Goal: Complete application form

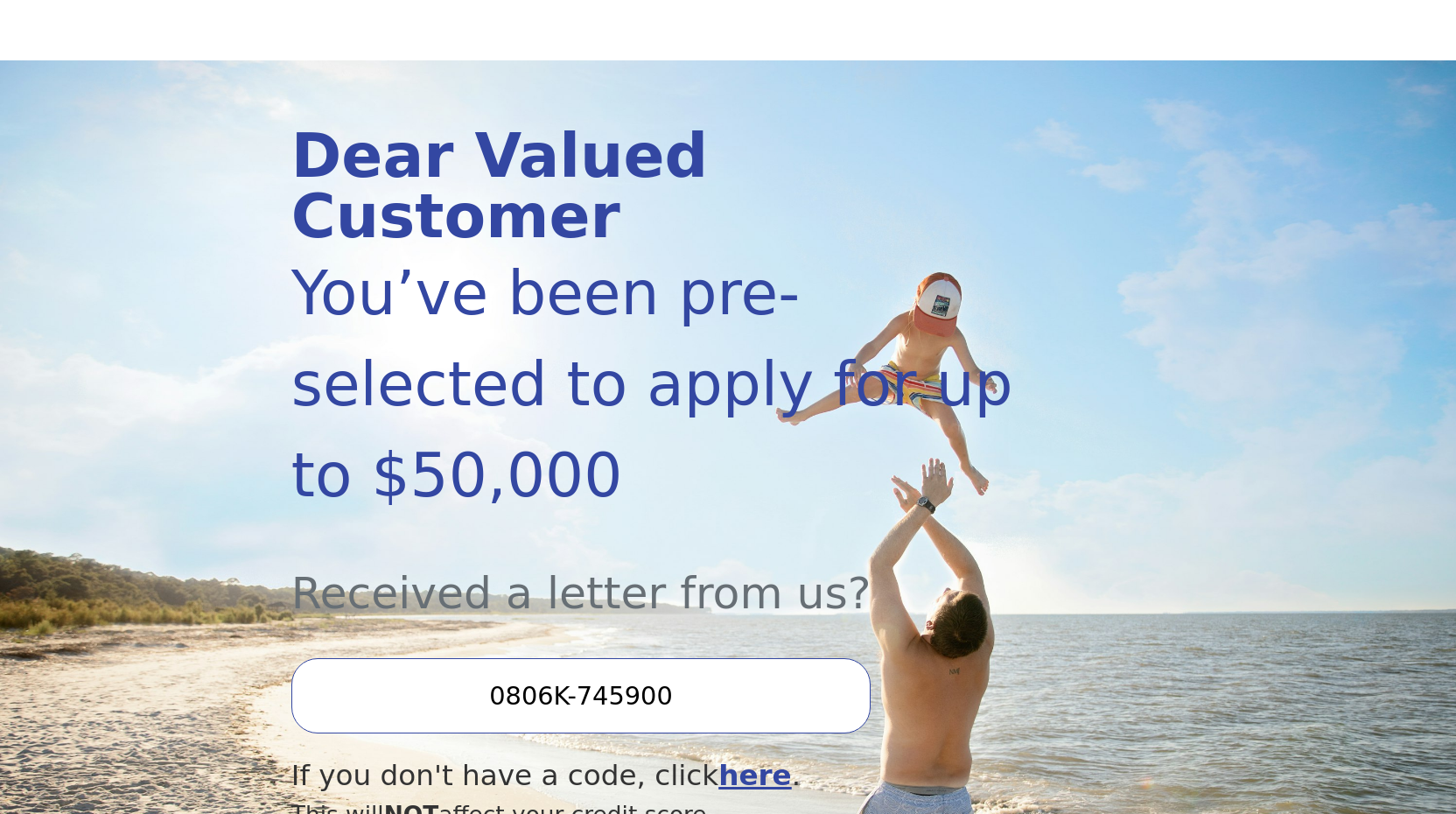
scroll to position [139, 0]
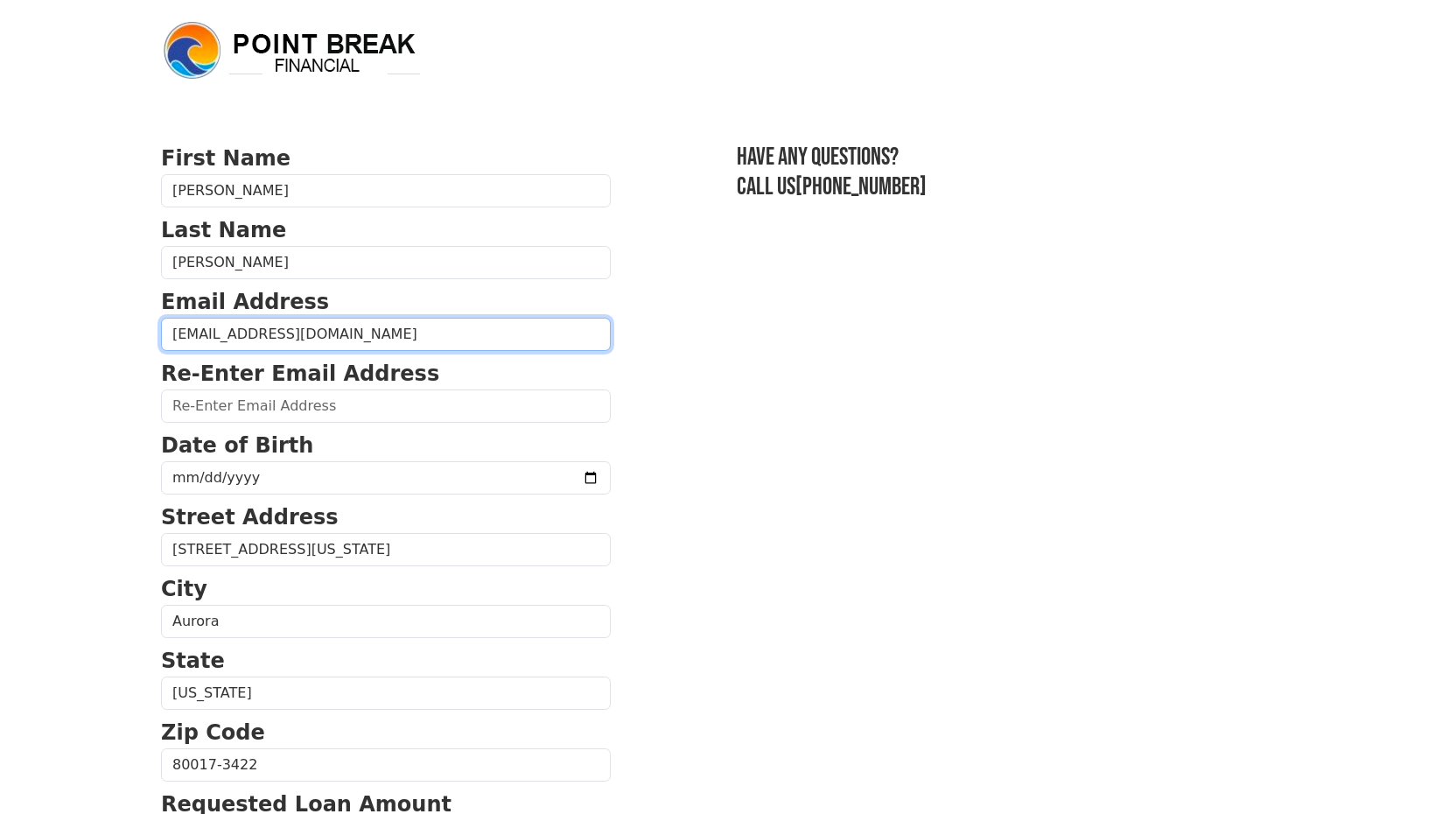
type input "ddaniel4@kent.edu"
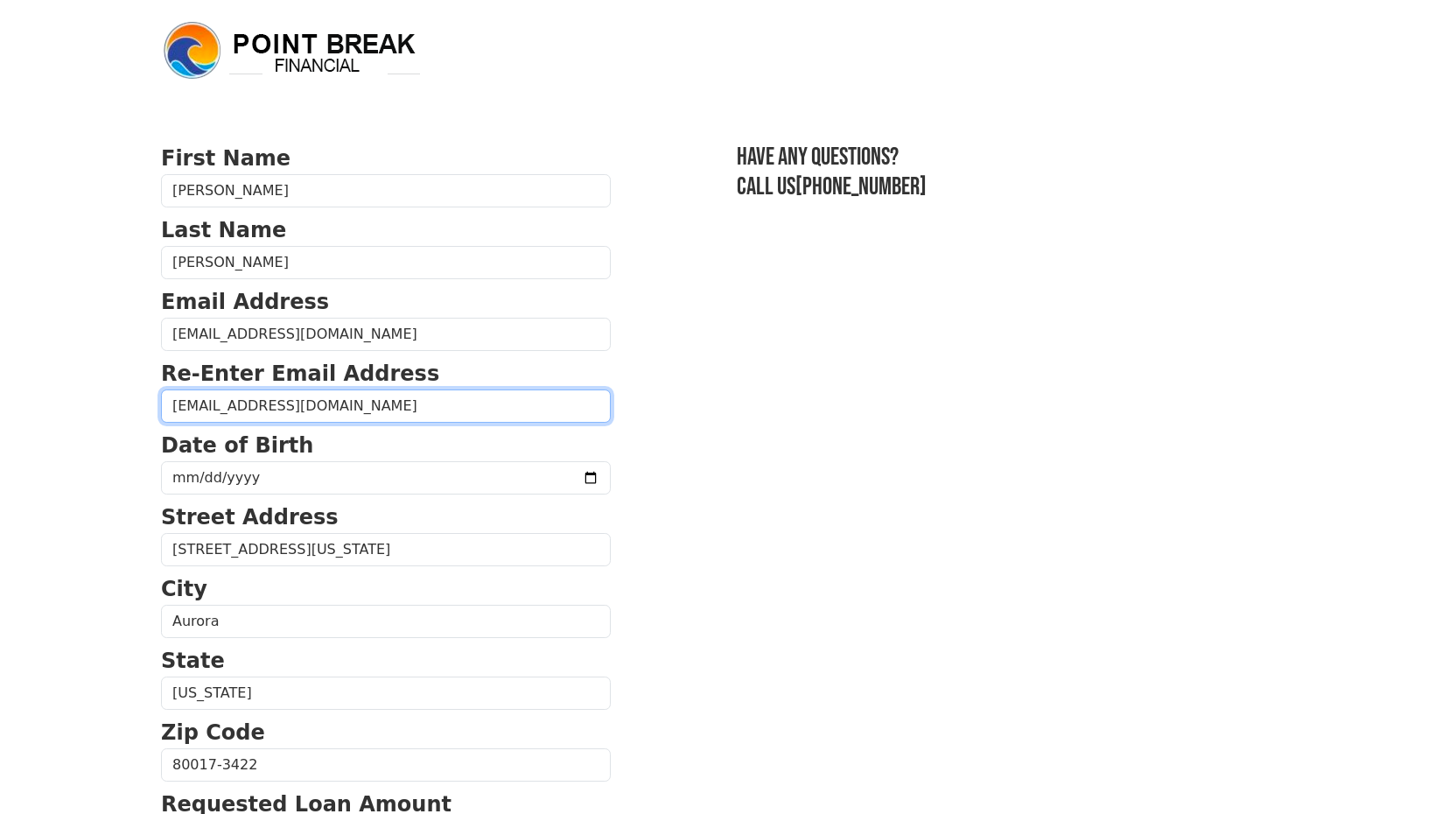
type input "ddaniel4@kent.edu"
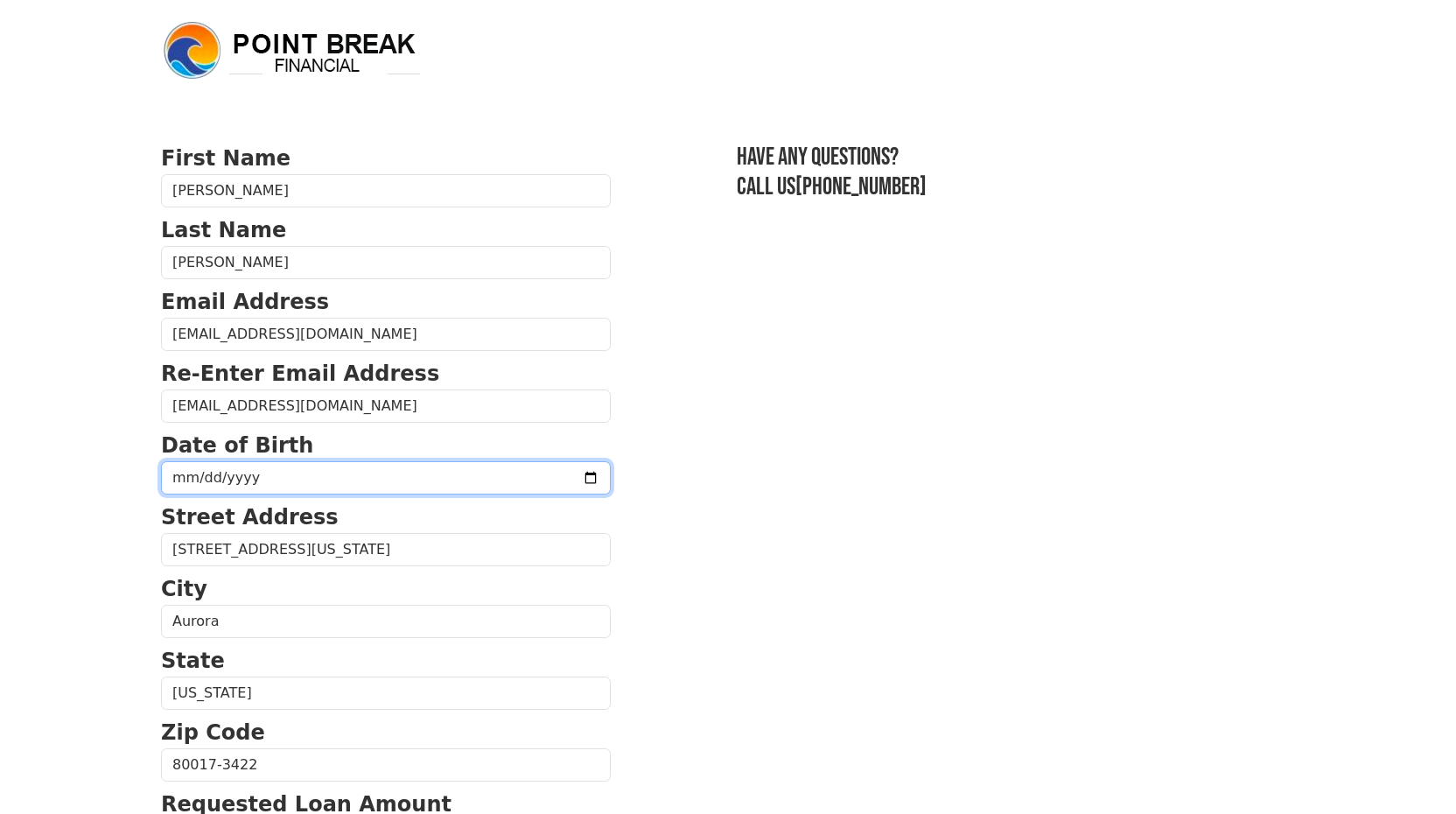
type input "1989-07-03"
click at [693, 521] on section "First Name David Last Name Daniel Email Address ddaniel4@kent.edu Re-Enter Emai…" at bounding box center [728, 766] width 1134 height 1247
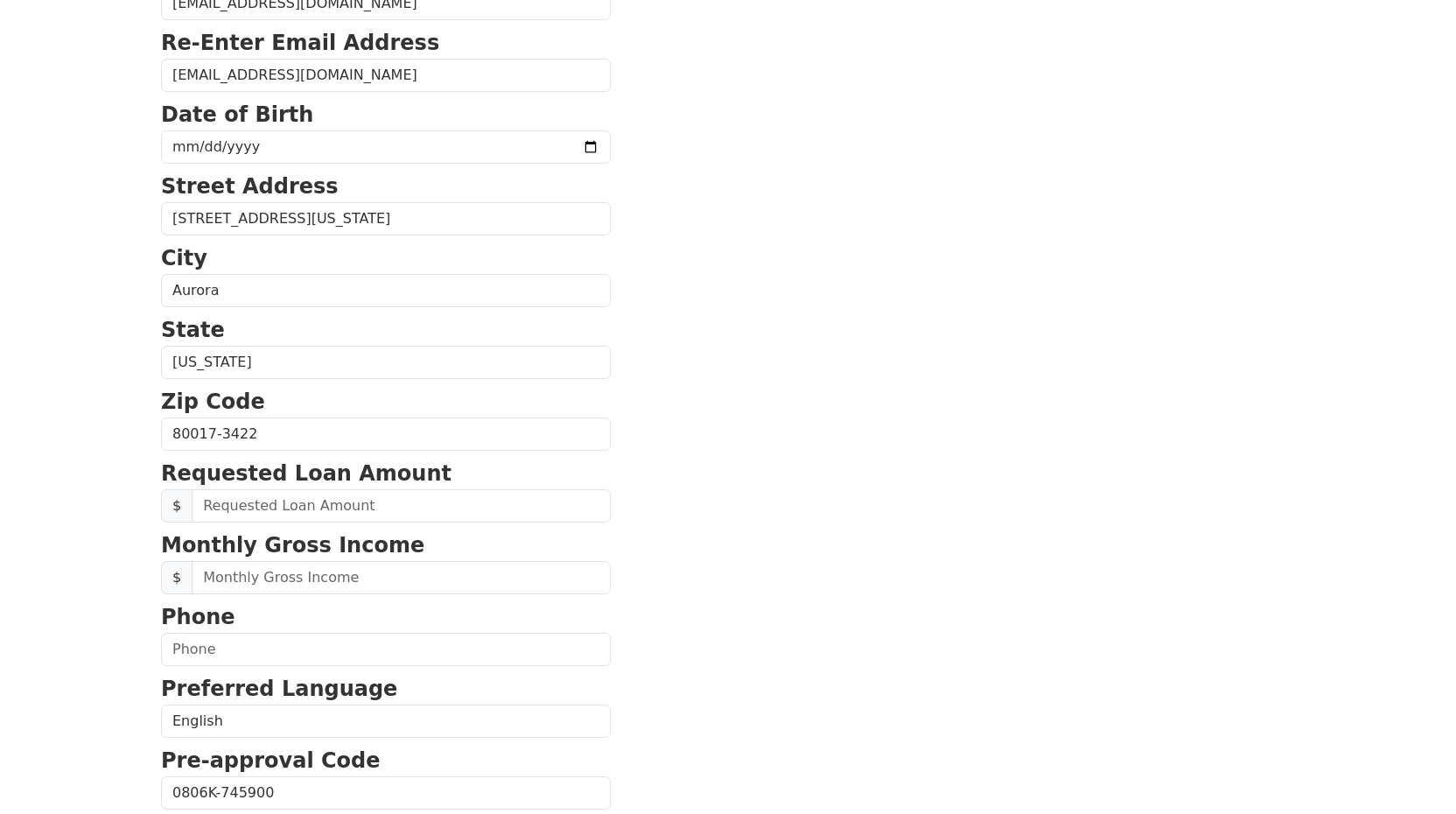
scroll to position [340, 0]
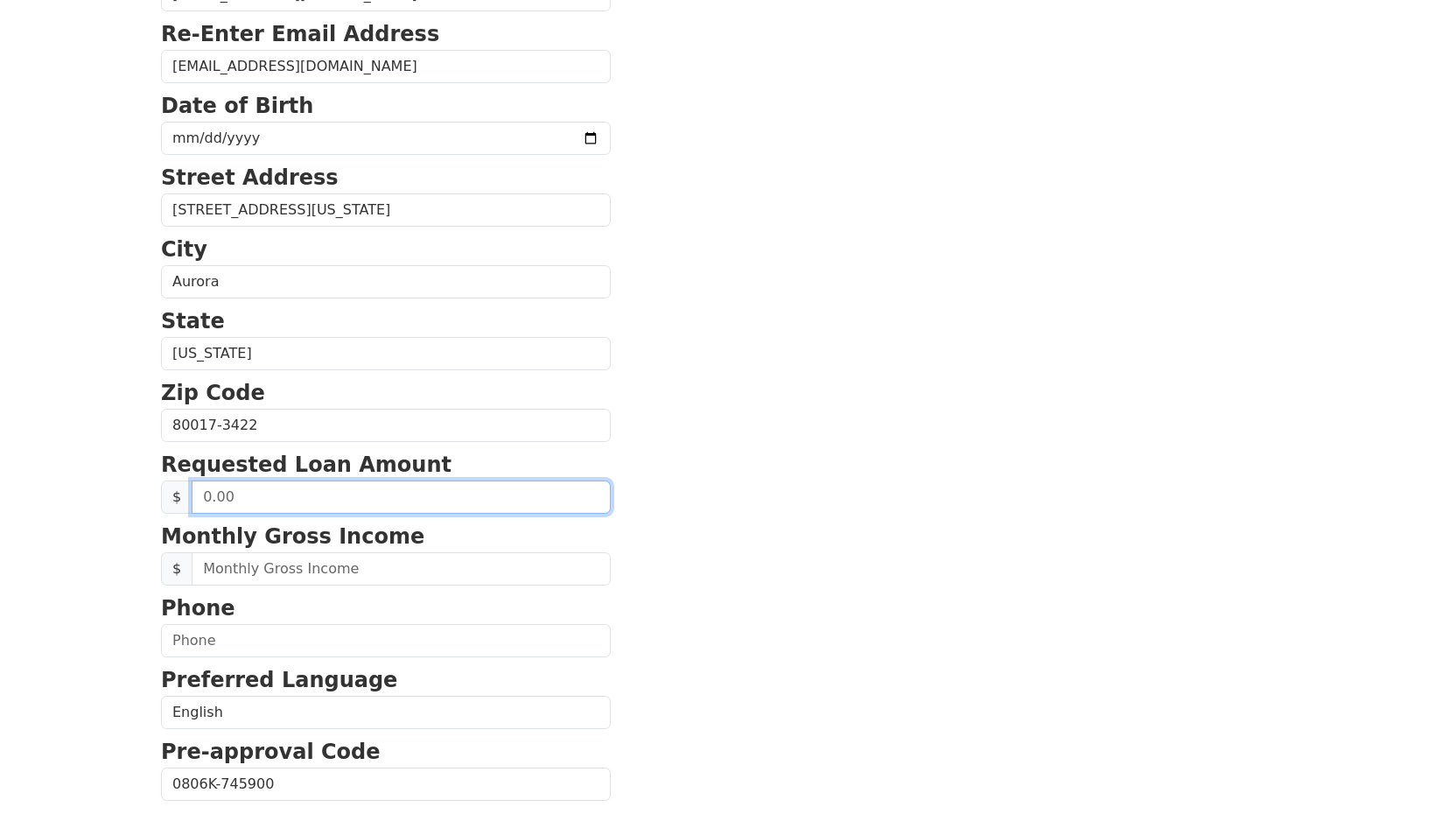
click at [432, 497] on input "text" at bounding box center [401, 497] width 419 height 34
type input "50,000.00"
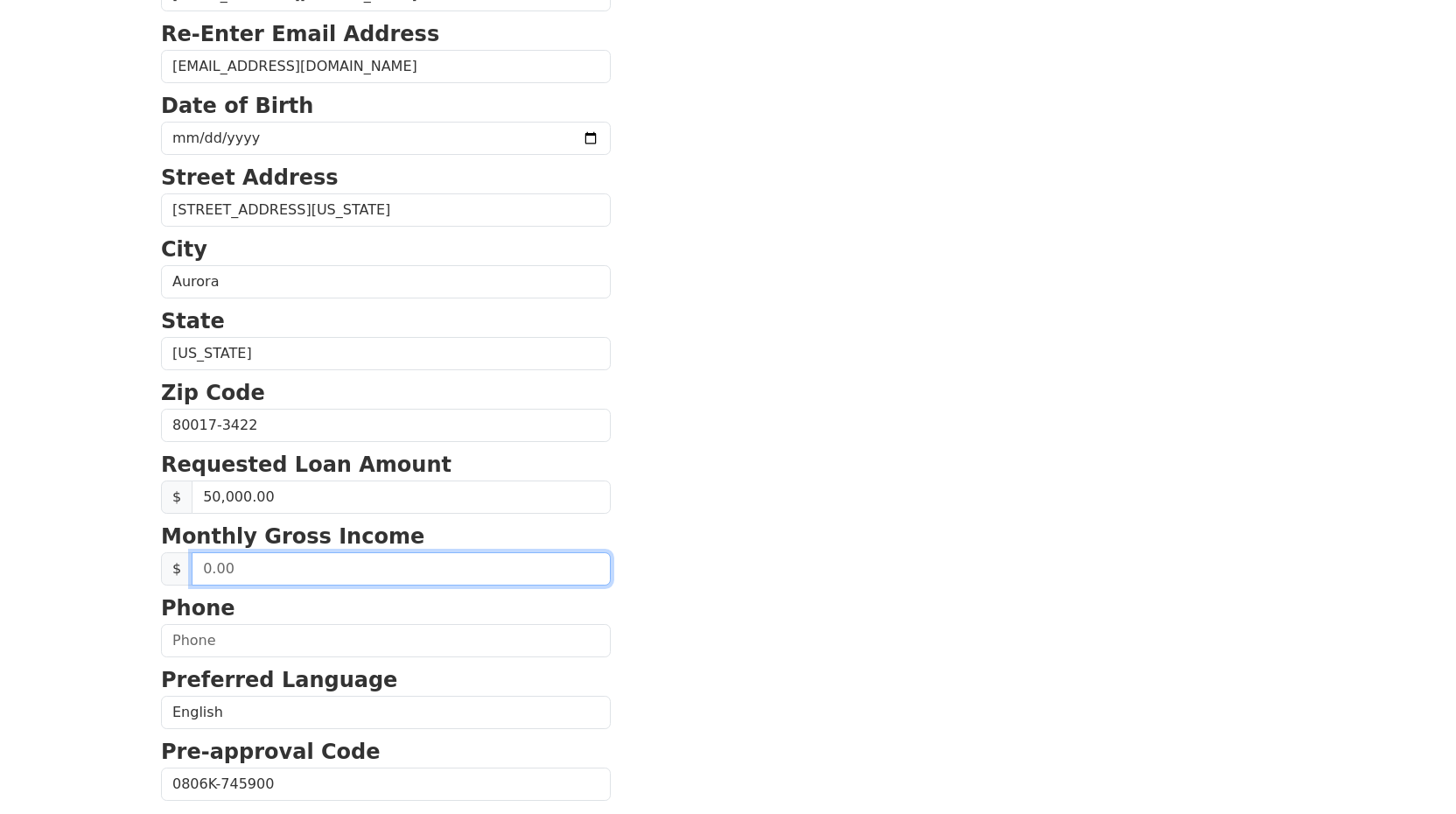
click at [416, 570] on input "text" at bounding box center [401, 569] width 419 height 34
type input "4,860.00"
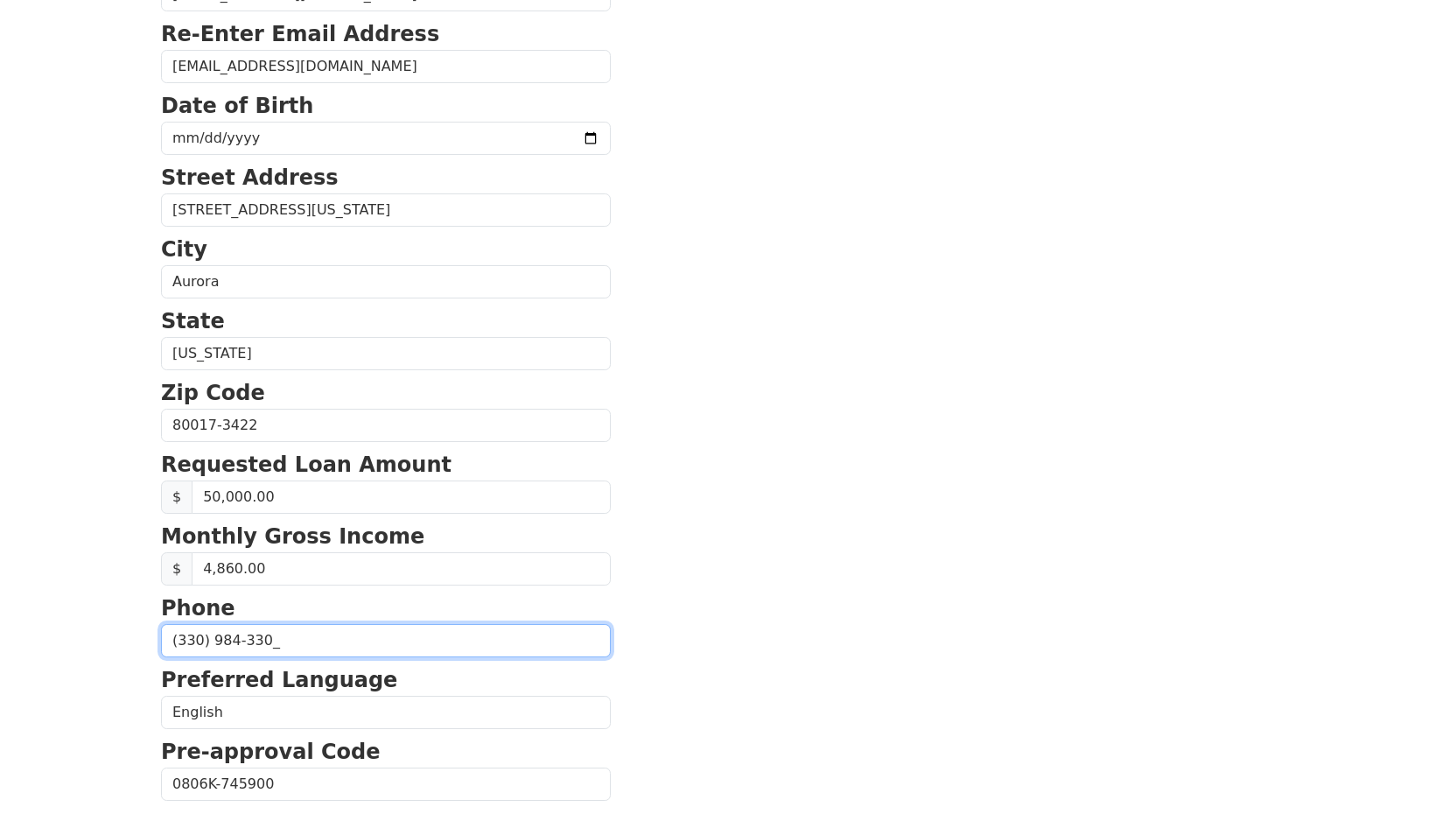
type input "(330) 984-3301"
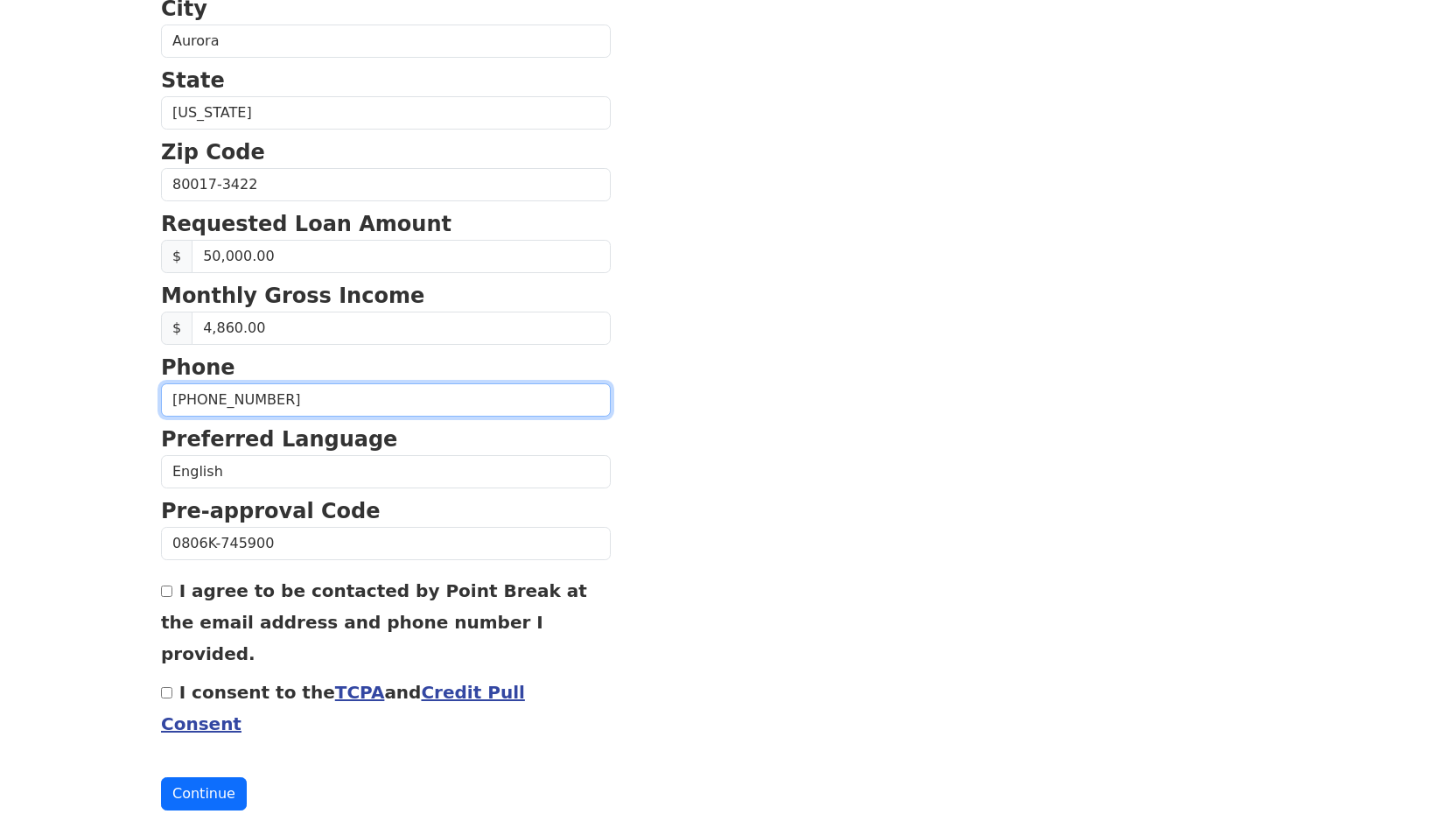
scroll to position [579, 0]
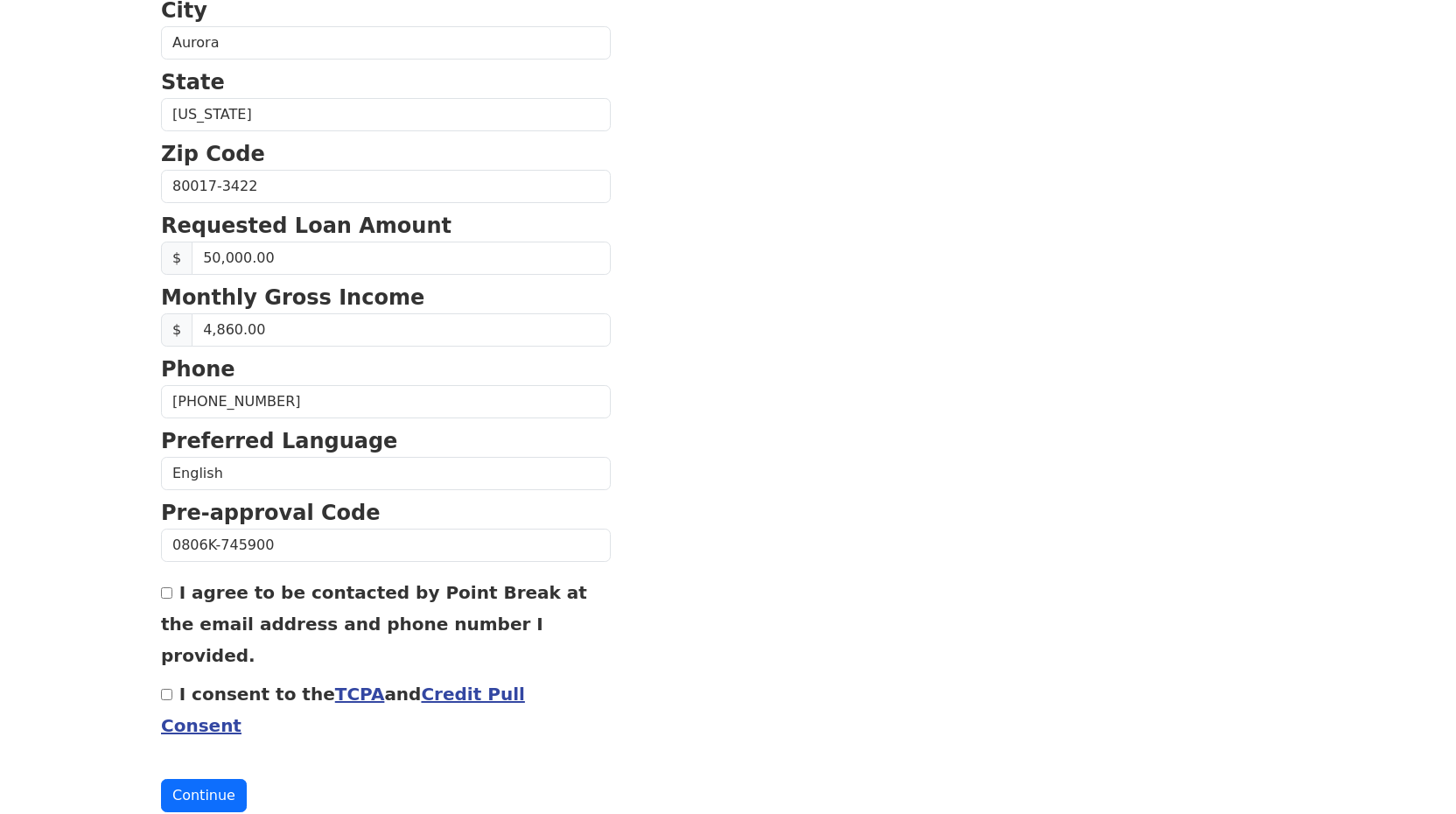
click at [168, 594] on input "I agree to be contacted by Point Break at the email address and phone number I …" at bounding box center [166, 592] width 12 height 12
checkbox input "true"
click at [169, 689] on input "I consent to the TCPA and Credit Pull Consent" at bounding box center [166, 694] width 12 height 12
checkbox input "true"
click at [193, 779] on button "Continue" at bounding box center [203, 795] width 85 height 34
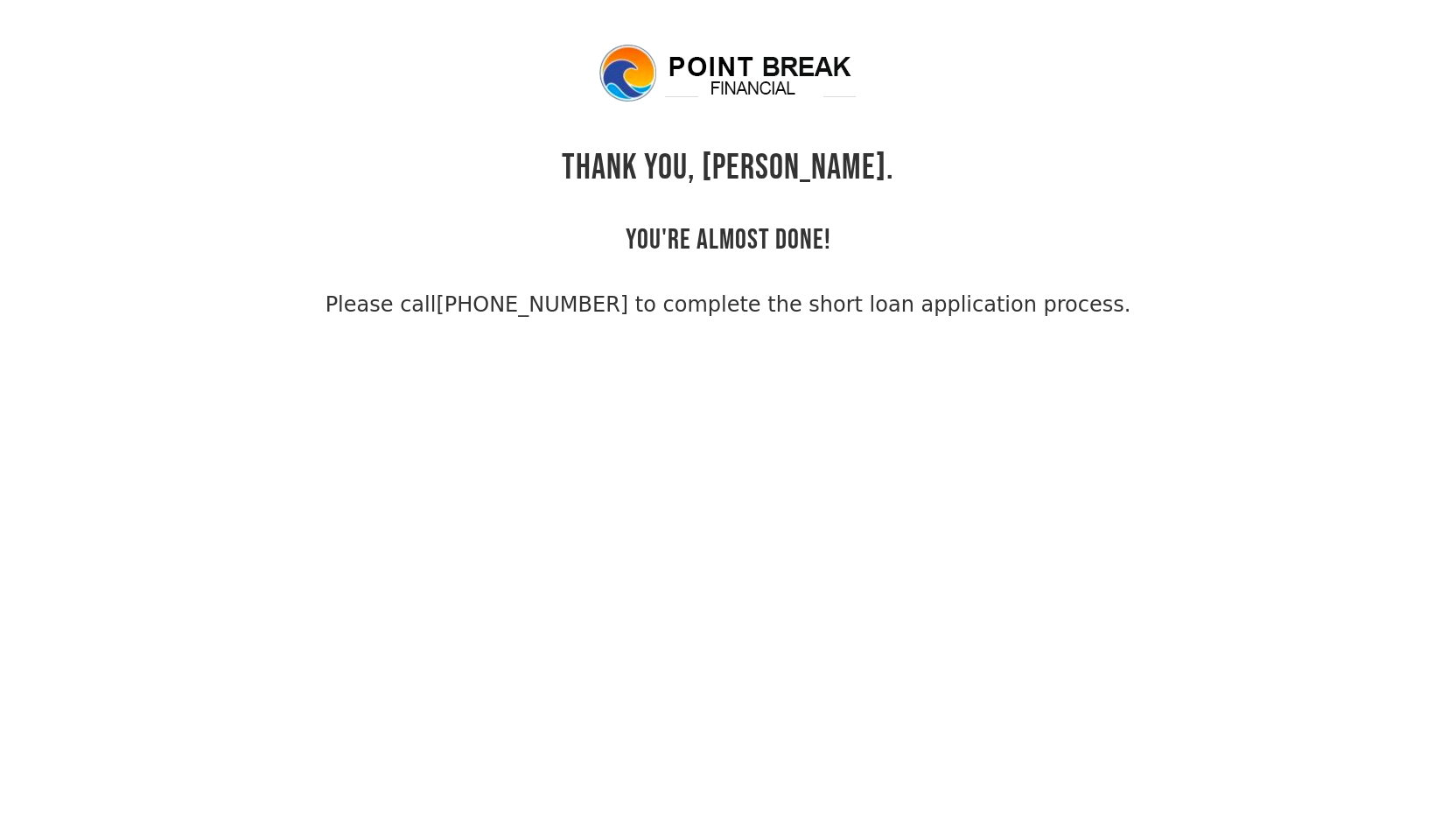
drag, startPoint x: 613, startPoint y: 169, endPoint x: 1084, endPoint y: 313, distance: 492.5
click at [1084, 313] on div "THANK YOU, [PERSON_NAME]. YOU'RE ALMOST DONE! Please call [PHONE_NUMBER] to com…" at bounding box center [728, 181] width 1134 height 278
click at [1124, 166] on div "THANK YOU, [PERSON_NAME]. YOU'RE ALMOST DONE! Please call [PHONE_NUMBER] to com…" at bounding box center [728, 181] width 1134 height 278
drag, startPoint x: 1140, startPoint y: 305, endPoint x: 586, endPoint y: 58, distance: 606.6
click at [586, 58] on div "THANK YOU, [PERSON_NAME]. YOU'RE ALMOST DONE! Please call [PHONE_NUMBER] to com…" at bounding box center [728, 181] width 1134 height 278
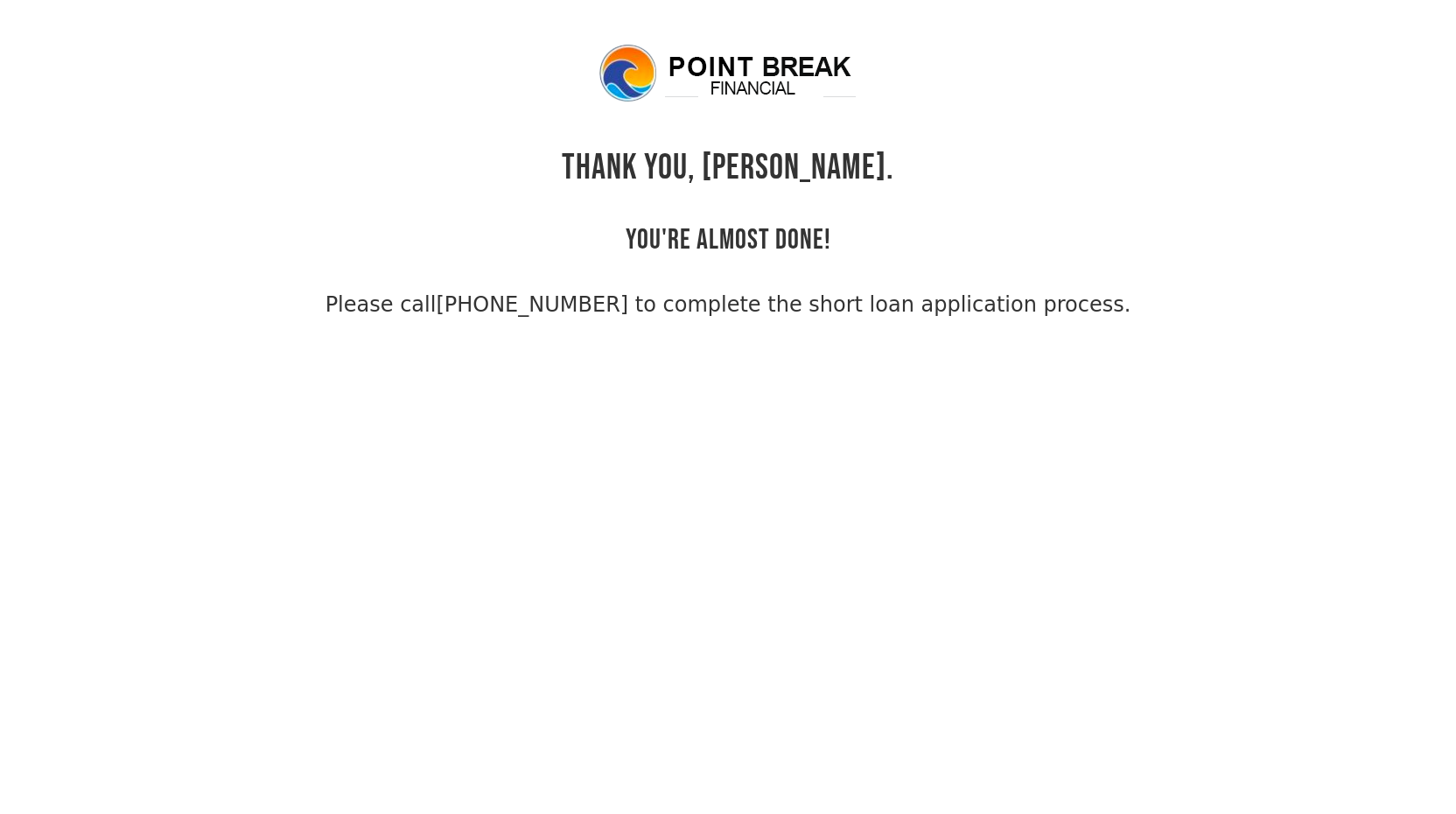
click at [993, 269] on div "THANK YOU, [PERSON_NAME]. YOU'RE ALMOST DONE! Please call [PHONE_NUMBER] to com…" at bounding box center [728, 181] width 1134 height 278
drag, startPoint x: 1090, startPoint y: 305, endPoint x: 593, endPoint y: 151, distance: 520.3
click at [593, 151] on div "THANK YOU, [PERSON_NAME]. YOU'RE ALMOST DONE! Please call [PHONE_NUMBER] to com…" at bounding box center [728, 181] width 1134 height 278
click at [1114, 205] on div "THANK YOU, [PERSON_NAME]. YOU'RE ALMOST DONE! Please call [PHONE_NUMBER] to com…" at bounding box center [728, 181] width 1134 height 278
click at [1067, 300] on link "[PHONE_NUMBER] to complete the short loan application process." at bounding box center [783, 304] width 695 height 25
